Goal: Task Accomplishment & Management: Manage account settings

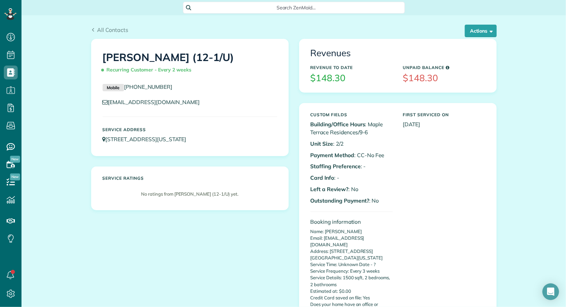
scroll to position [3, 3]
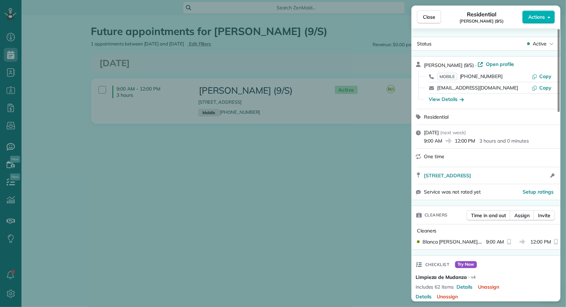
click at [425, 16] on span "Close" at bounding box center [429, 17] width 12 height 7
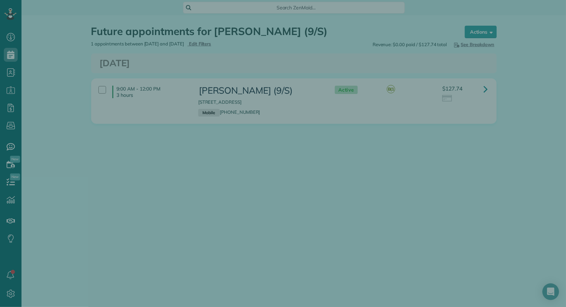
scroll to position [3, 3]
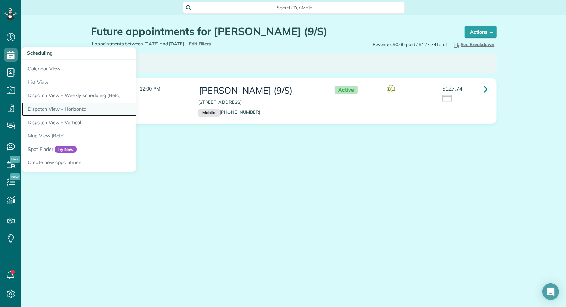
click at [87, 112] on link "Dispatch View - Horizontal" at bounding box center [108, 109] width 173 height 14
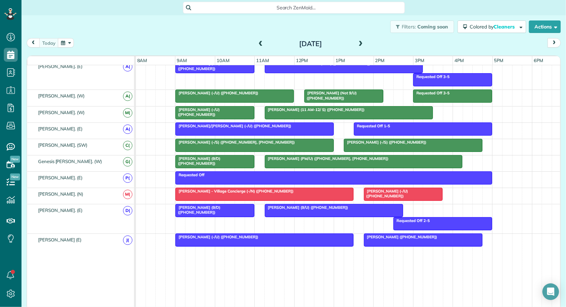
scroll to position [373, 0]
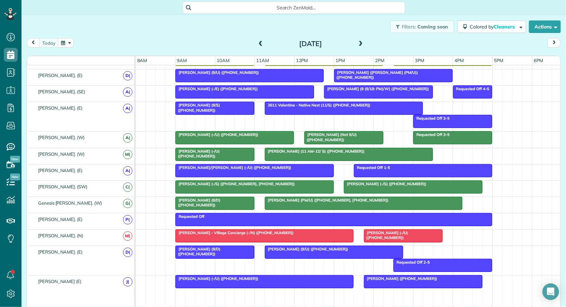
click at [277, 198] on span "Bella Dinardo (PM/U) (+19729742582, +12144494242)" at bounding box center [327, 200] width 125 height 5
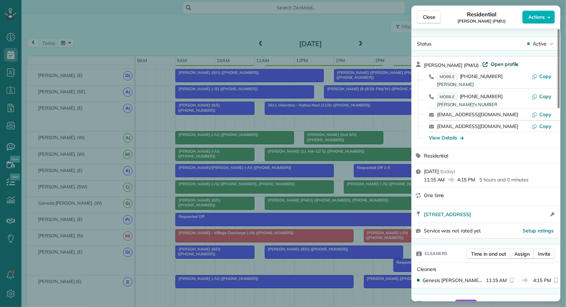
click at [504, 66] on span "Open profile" at bounding box center [505, 64] width 28 height 7
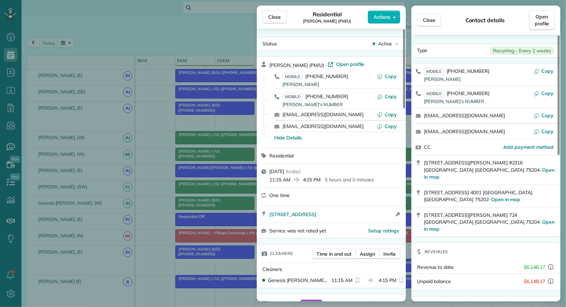
click at [91, 36] on div "Close Residential Bella Dinardo (PM/U) Actions Status Active Bella Dinardo (PM/…" at bounding box center [283, 153] width 566 height 307
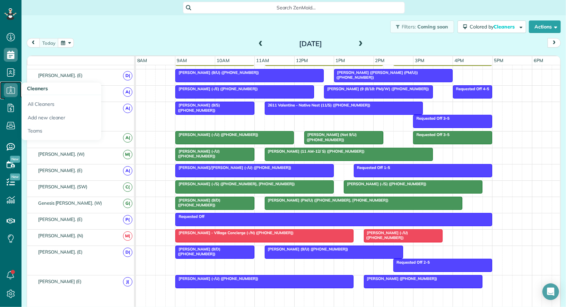
click at [14, 87] on use at bounding box center [11, 89] width 8 height 7
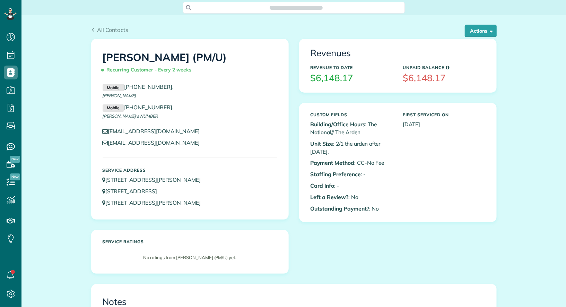
scroll to position [3, 3]
click at [479, 28] on button "Actions" at bounding box center [481, 31] width 32 height 12
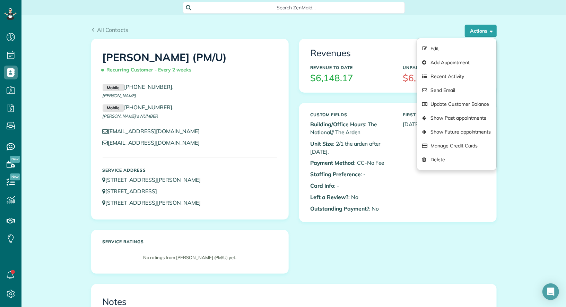
click at [296, 75] on div "Revenues Revenue to Date $6,148.17 Unpaid Balance $6,148.17 Custom Fields Build…" at bounding box center [398, 135] width 208 height 193
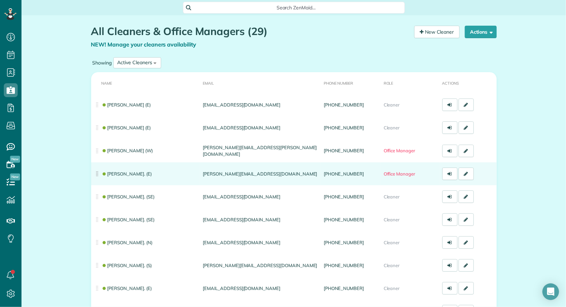
scroll to position [508, 0]
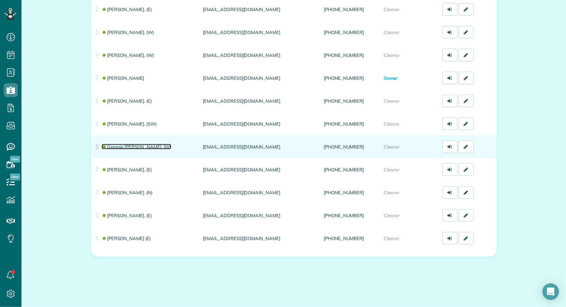
click at [128, 149] on link "Genesis [PERSON_NAME]. (W)" at bounding box center [137, 147] width 70 height 6
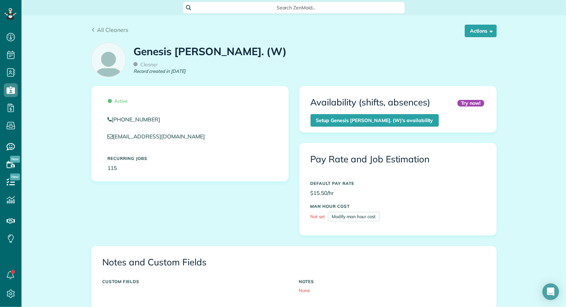
scroll to position [3, 3]
click at [494, 30] on button "Actions" at bounding box center [481, 31] width 32 height 12
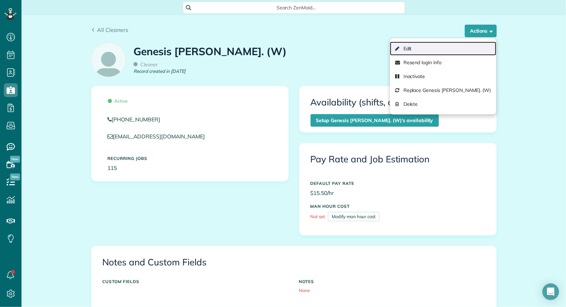
click at [471, 47] on link "Edit" at bounding box center [443, 49] width 106 height 14
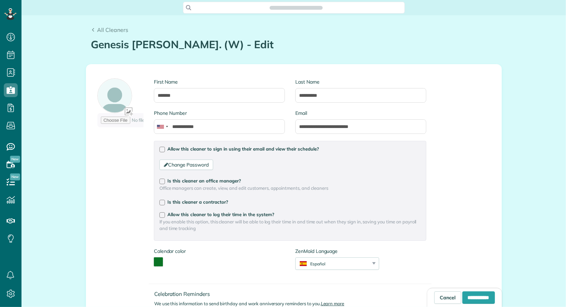
type input "**********"
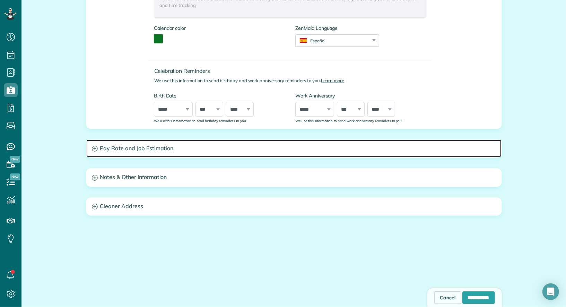
click at [164, 144] on h3 "Pay Rate and Job Estimation" at bounding box center [294, 149] width 416 height 18
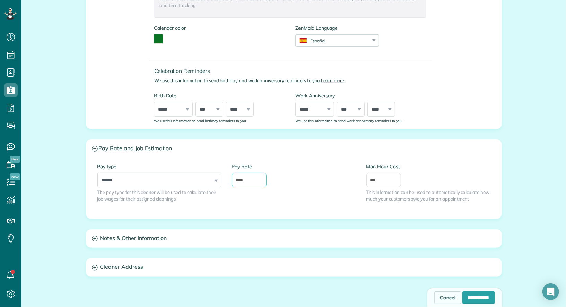
drag, startPoint x: 253, startPoint y: 180, endPoint x: 239, endPoint y: 181, distance: 14.6
click at [239, 181] on input "****" at bounding box center [249, 180] width 35 height 15
type input "**"
click at [477, 297] on input "**********" at bounding box center [479, 297] width 33 height 12
type input "**********"
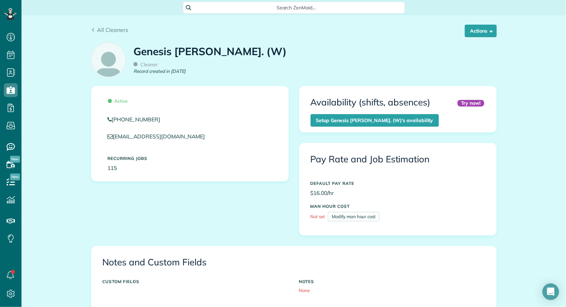
scroll to position [3, 3]
click at [103, 28] on span "All Cleaners" at bounding box center [112, 29] width 31 height 7
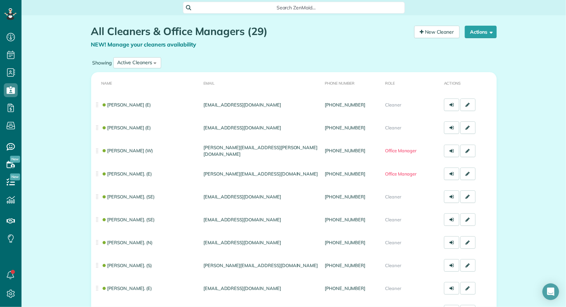
scroll to position [3, 3]
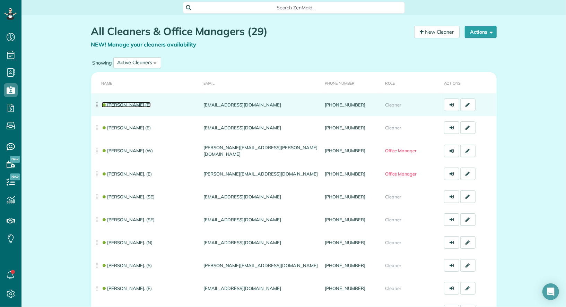
click at [127, 106] on link "[PERSON_NAME] (E)" at bounding box center [126, 105] width 49 height 6
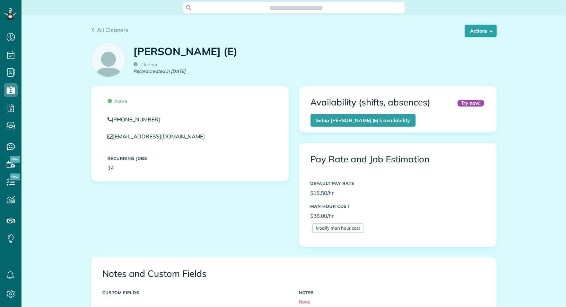
scroll to position [3, 3]
click at [488, 29] on button "Actions" at bounding box center [481, 31] width 32 height 12
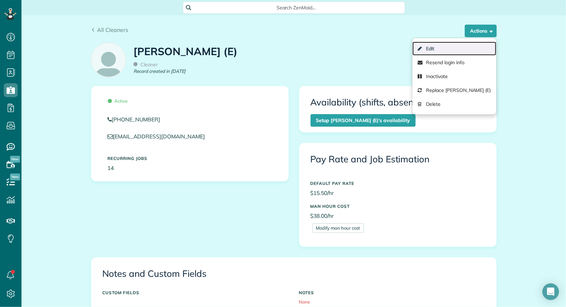
click at [470, 46] on link "Edit" at bounding box center [455, 49] width 84 height 14
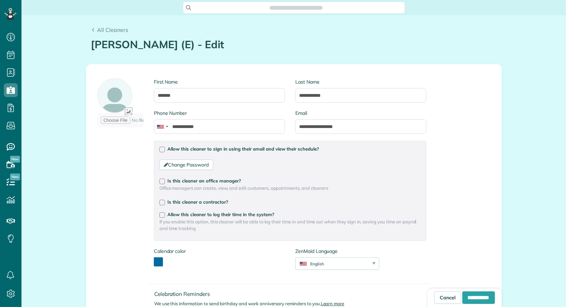
type input "**********"
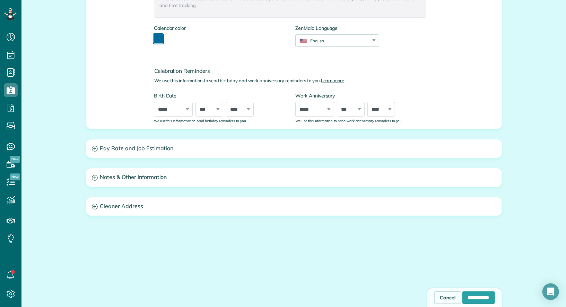
click at [159, 39] on button "toggle color picker dialog" at bounding box center [158, 38] width 9 height 9
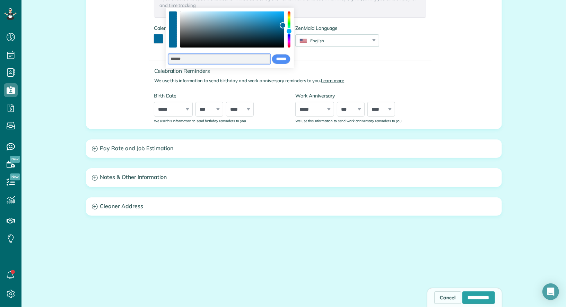
drag, startPoint x: 216, startPoint y: 60, endPoint x: 146, endPoint y: 50, distance: 70.0
click at [146, 50] on body "Dashboard Scheduling Calendar View List View Dispatch View - Weekly scheduling …" at bounding box center [283, 153] width 566 height 307
paste input "color input field"
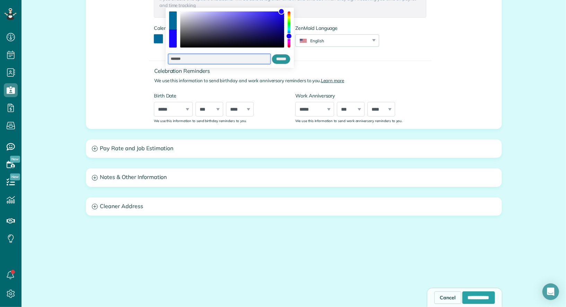
type input "*******"
click at [280, 58] on input "******" at bounding box center [281, 59] width 19 height 10
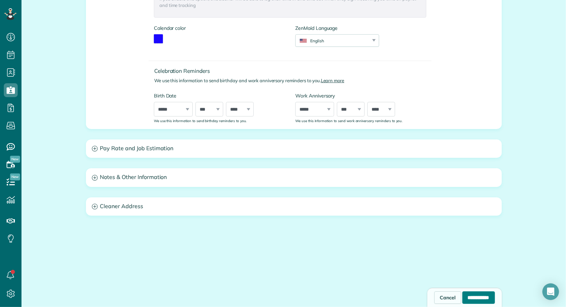
click at [465, 297] on input "**********" at bounding box center [479, 297] width 33 height 12
type input "**********"
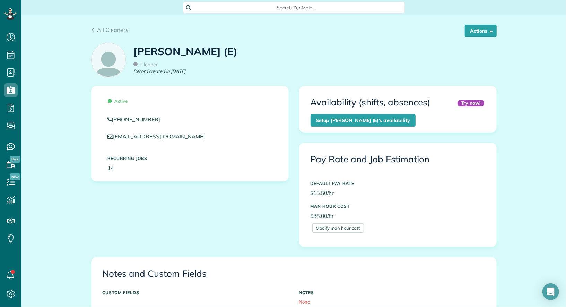
scroll to position [3, 3]
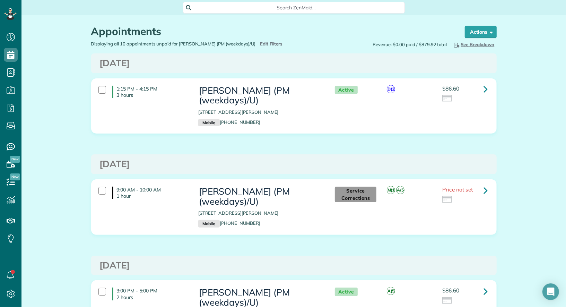
scroll to position [3, 3]
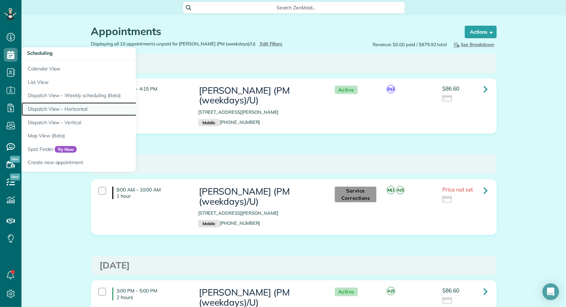
click at [63, 106] on link "Dispatch View - Horizontal" at bounding box center [108, 109] width 173 height 14
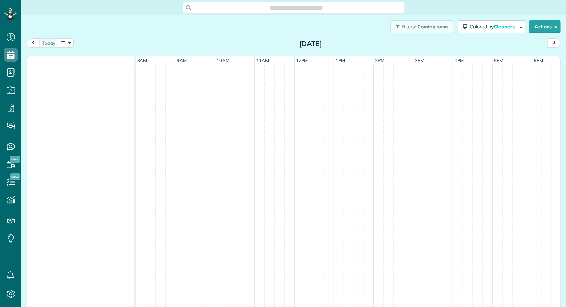
scroll to position [3, 3]
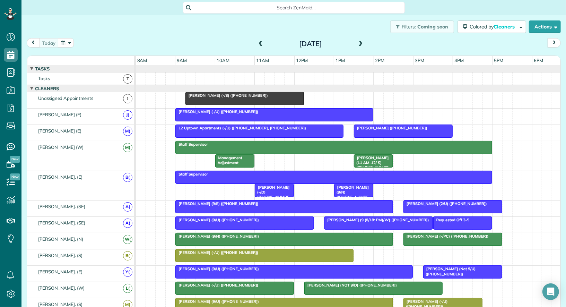
click at [254, 95] on div "[PERSON_NAME] (-/S) ([PHONE_NUMBER])" at bounding box center [245, 95] width 114 height 5
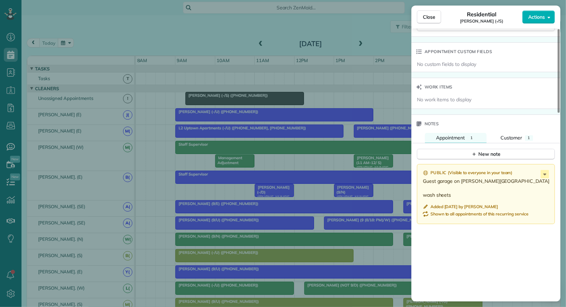
scroll to position [486, 0]
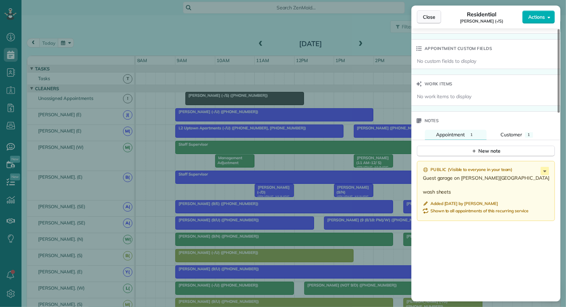
click at [428, 17] on span "Close" at bounding box center [429, 17] width 12 height 7
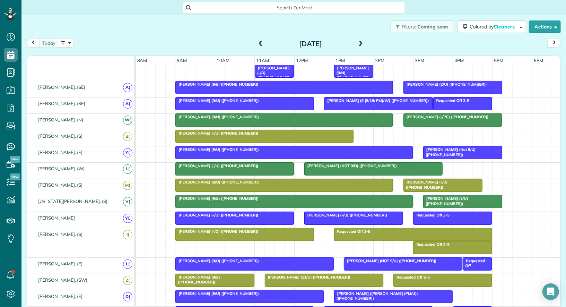
scroll to position [123, 0]
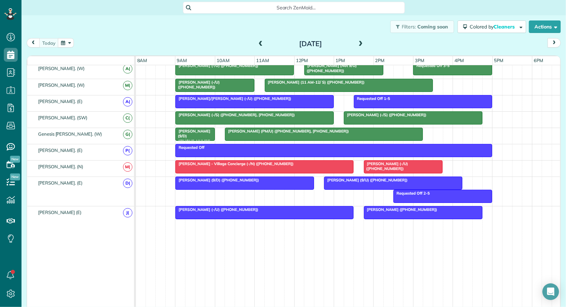
click at [268, 178] on div "[PERSON_NAME] (9/D) ([PHONE_NUMBER])" at bounding box center [245, 180] width 134 height 5
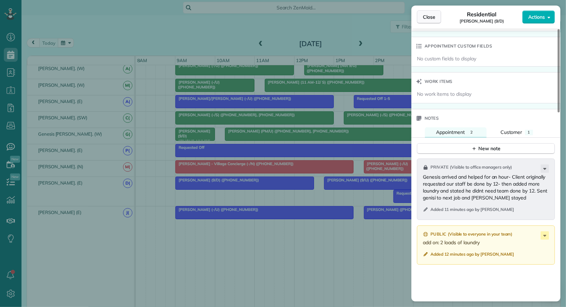
click at [429, 21] on button "Close" at bounding box center [429, 16] width 24 height 13
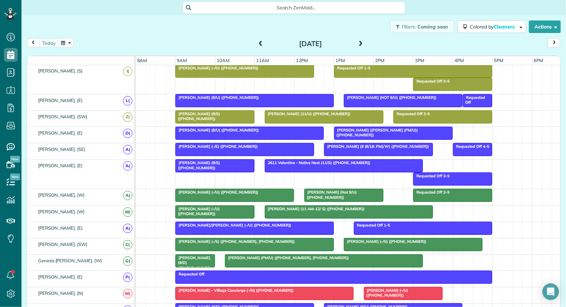
scroll to position [277, 0]
